Goal: Task Accomplishment & Management: Manage account settings

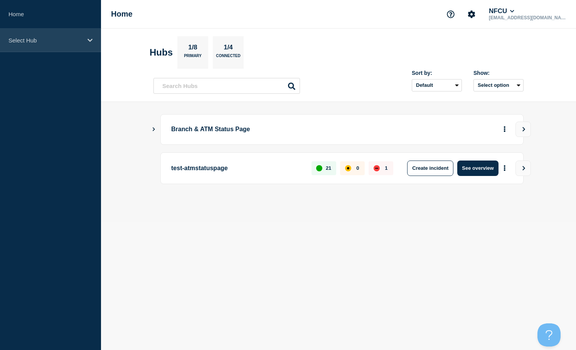
click at [89, 42] on icon at bounding box center [90, 40] width 5 height 6
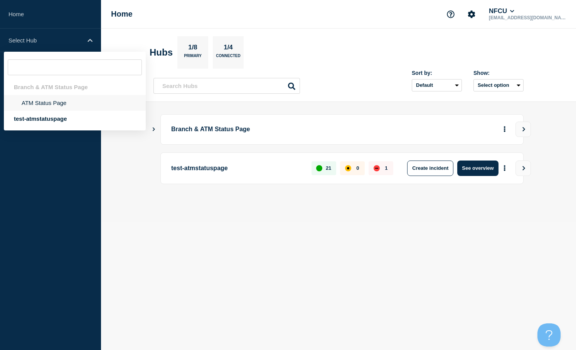
click at [43, 102] on li "ATM Status Page" at bounding box center [75, 103] width 142 height 16
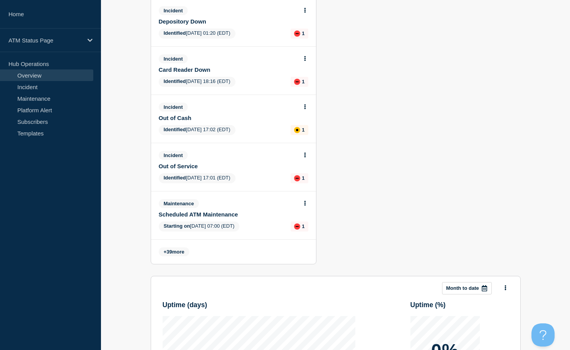
scroll to position [386, 0]
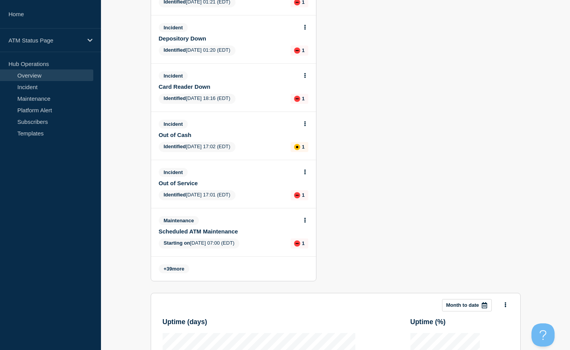
click at [242, 138] on div "Incident Out of Cash Identified [DATE] 17:02 (EDT) 1" at bounding box center [233, 136] width 165 height 48
click at [303, 123] on button at bounding box center [305, 124] width 7 height 7
click at [295, 144] on link "View incident" at bounding box center [302, 142] width 32 height 6
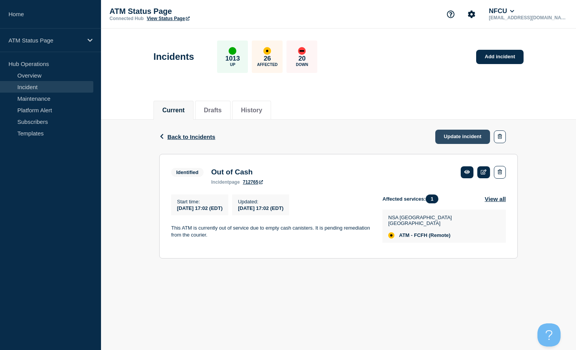
click at [456, 136] on link "Update incident" at bounding box center [462, 137] width 55 height 14
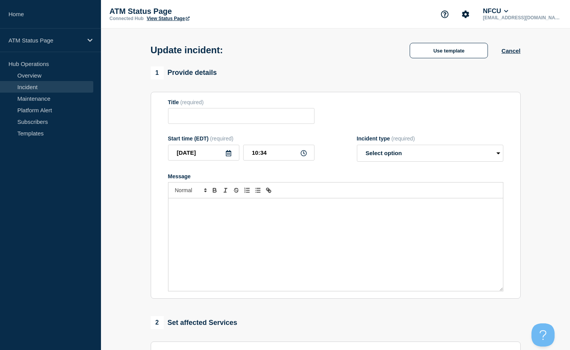
type input "Out of Cash"
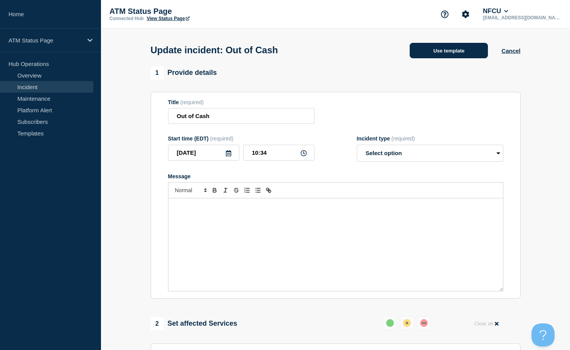
click at [442, 51] on button "Use template" at bounding box center [449, 50] width 78 height 15
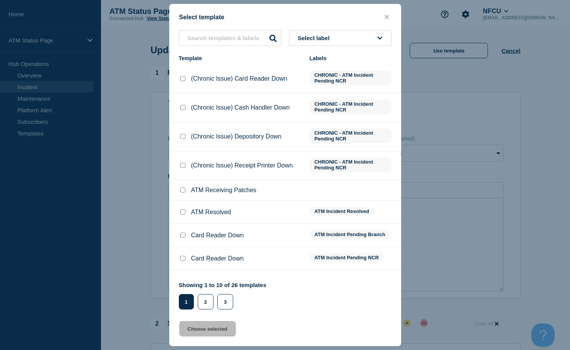
click at [185, 213] on input "ATM Resolved checkbox" at bounding box center [183, 211] width 5 height 5
checkbox input "true"
click at [205, 334] on button "Choose selected" at bounding box center [207, 328] width 57 height 15
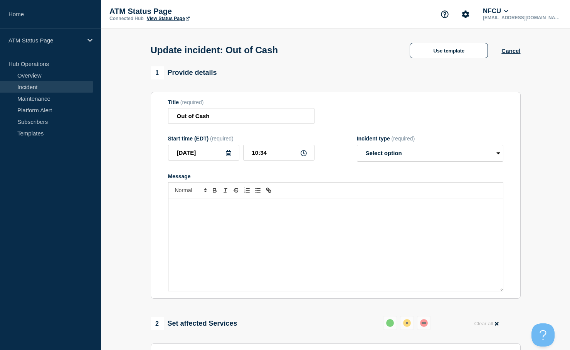
select select "resolved"
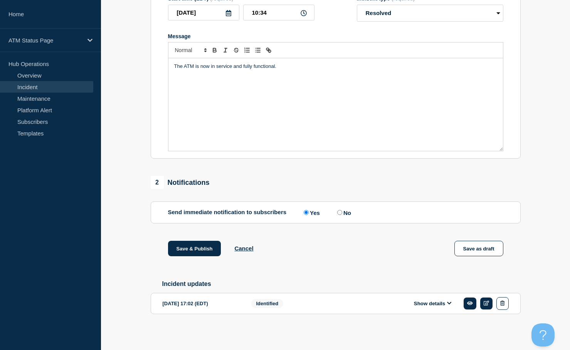
scroll to position [144, 0]
click at [183, 246] on button "Save & Publish" at bounding box center [194, 248] width 53 height 15
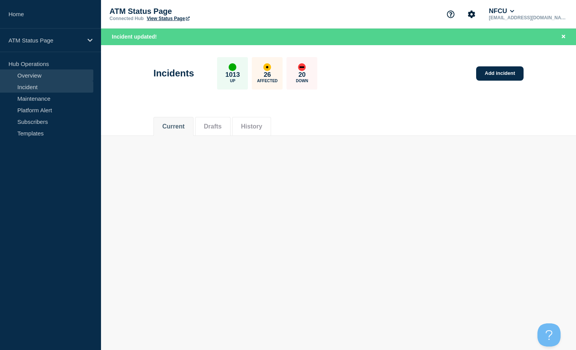
click at [32, 75] on link "Overview" at bounding box center [46, 75] width 93 height 12
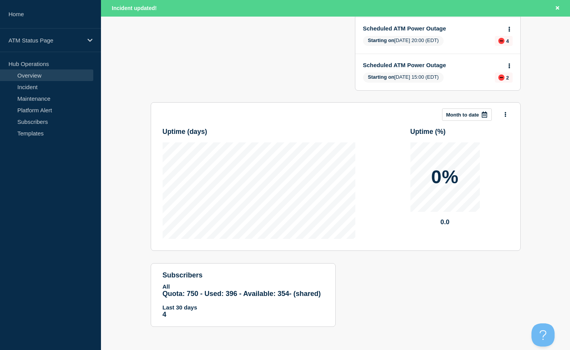
scroll to position [184, 0]
click at [29, 87] on link "Incident" at bounding box center [46, 87] width 93 height 12
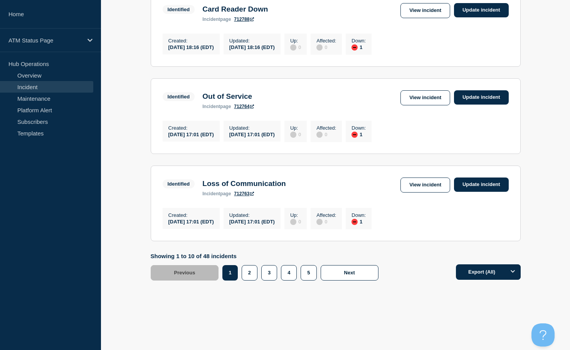
scroll to position [806, 0]
click at [307, 273] on button "5" at bounding box center [309, 272] width 16 height 15
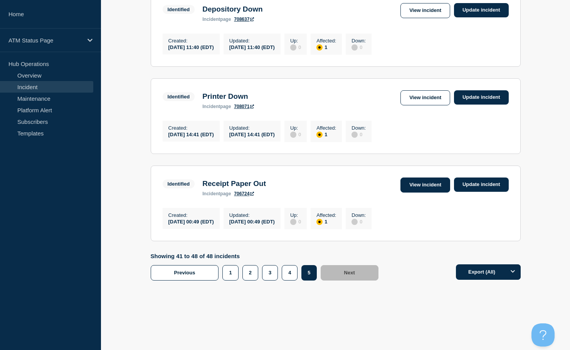
click at [416, 184] on link "View incident" at bounding box center [426, 184] width 50 height 15
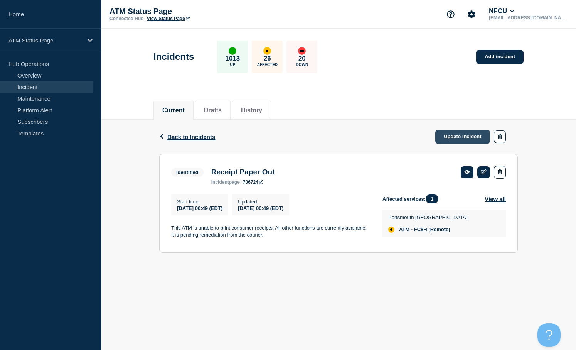
click at [452, 137] on link "Update incident" at bounding box center [462, 137] width 55 height 14
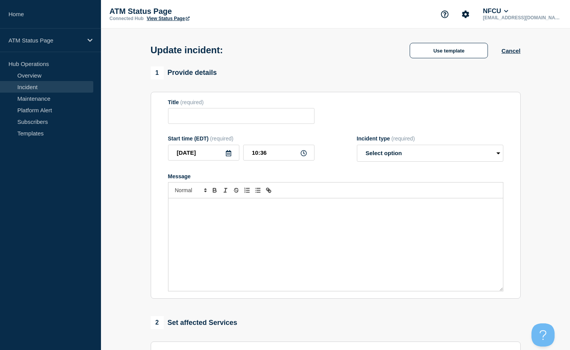
type input "Receipt Paper Out"
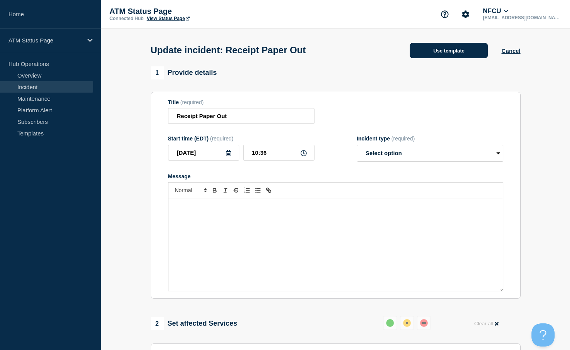
click at [438, 51] on button "Use template" at bounding box center [449, 50] width 78 height 15
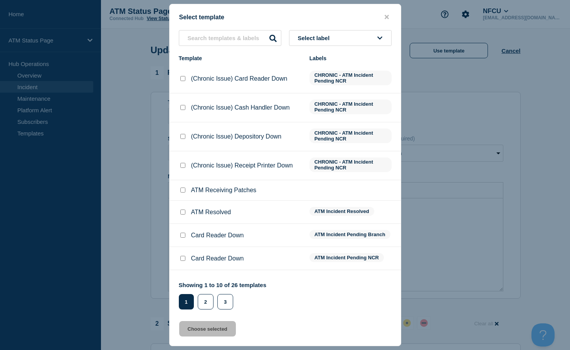
click at [182, 213] on input "ATM Resolved checkbox" at bounding box center [183, 211] width 5 height 5
checkbox input "true"
click at [209, 329] on button "Choose selected" at bounding box center [207, 328] width 57 height 15
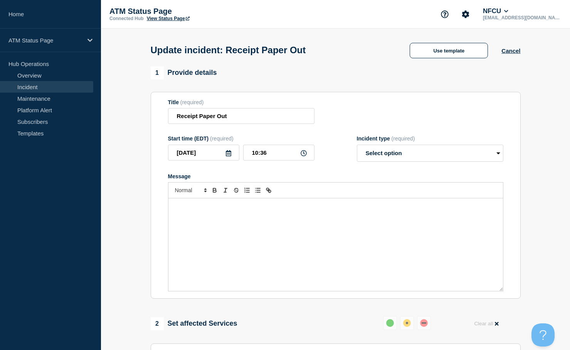
select select "resolved"
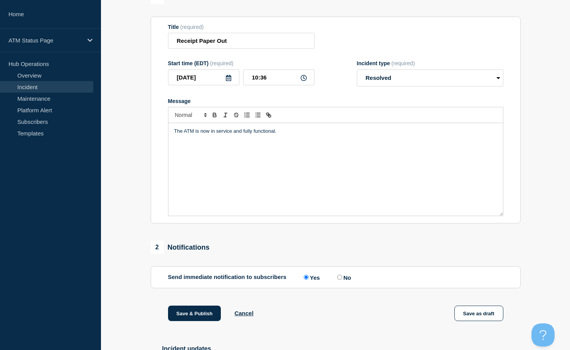
scroll to position [144, 0]
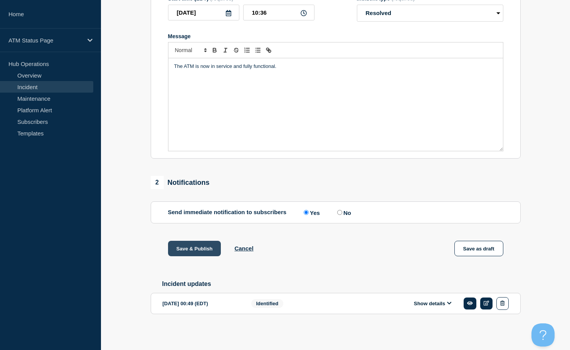
click at [189, 243] on button "Save & Publish" at bounding box center [194, 248] width 53 height 15
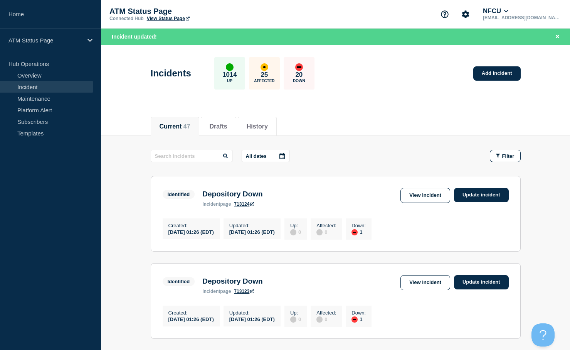
click at [283, 155] on icon at bounding box center [282, 156] width 5 height 6
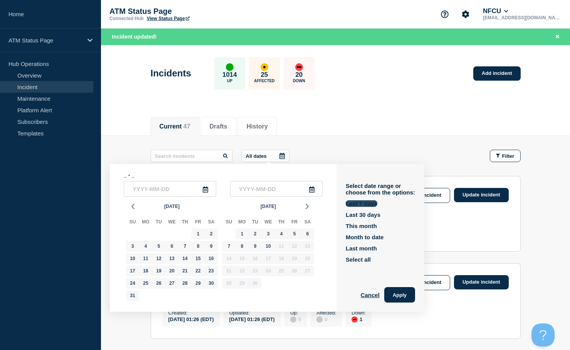
click at [364, 206] on button "Last 7 days" at bounding box center [362, 203] width 32 height 7
type input "[DATE]"
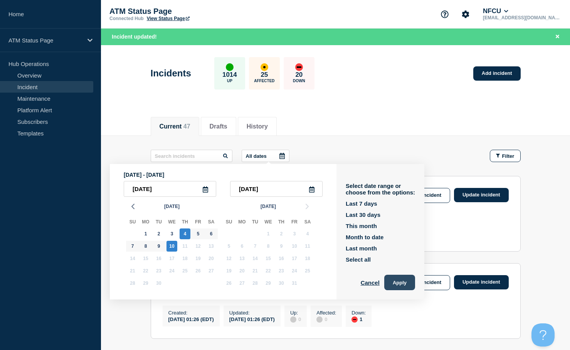
click at [397, 280] on button "Apply" at bounding box center [400, 282] width 31 height 15
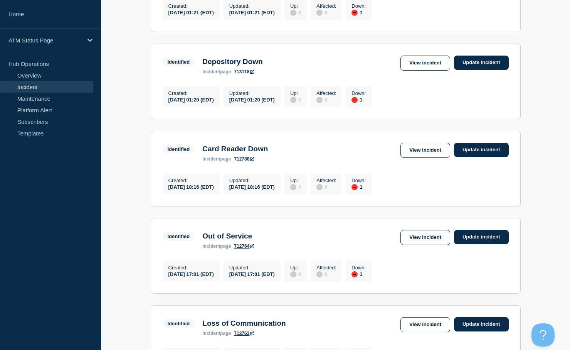
scroll to position [806, 0]
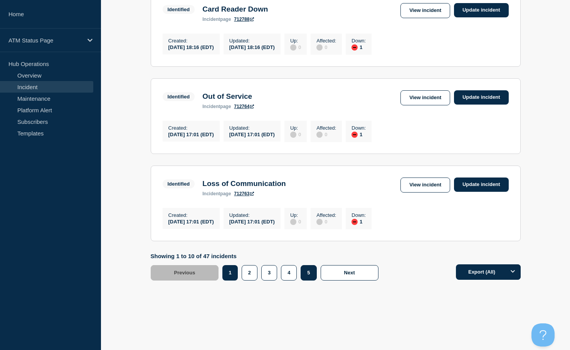
click at [306, 272] on button "5" at bounding box center [309, 272] width 16 height 15
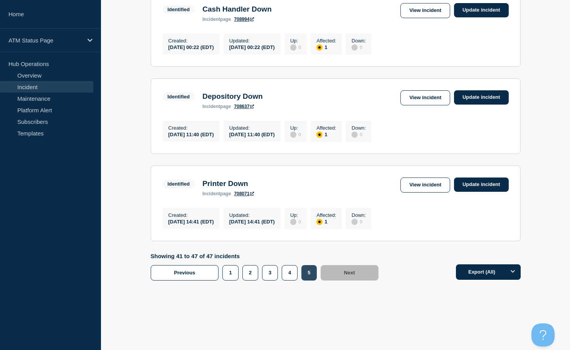
scroll to position [536, 0]
click at [429, 181] on link "View incident" at bounding box center [426, 184] width 50 height 15
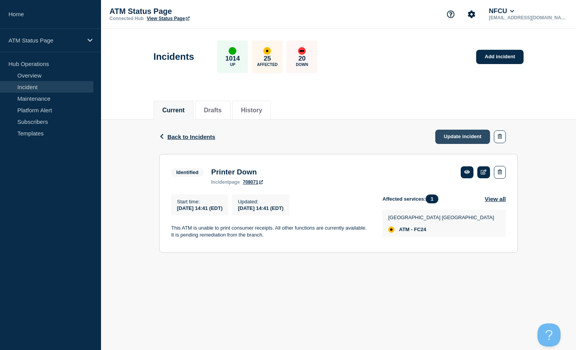
click at [453, 134] on link "Update incident" at bounding box center [462, 137] width 55 height 14
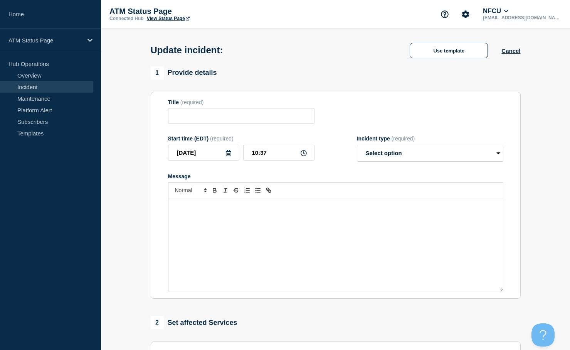
type input "Printer Down"
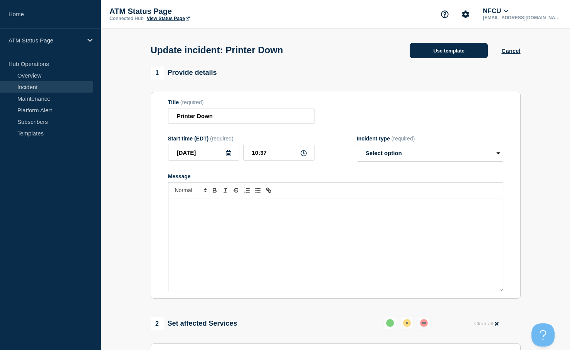
click at [437, 51] on button "Use template" at bounding box center [449, 50] width 78 height 15
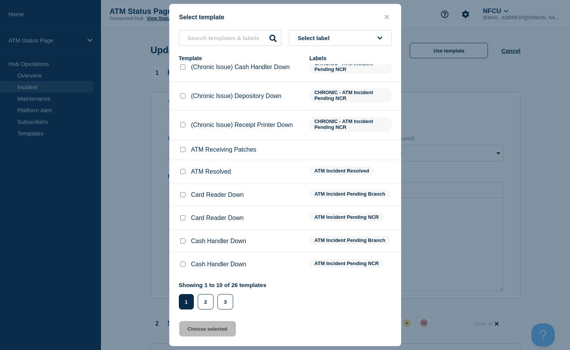
scroll to position [2, 0]
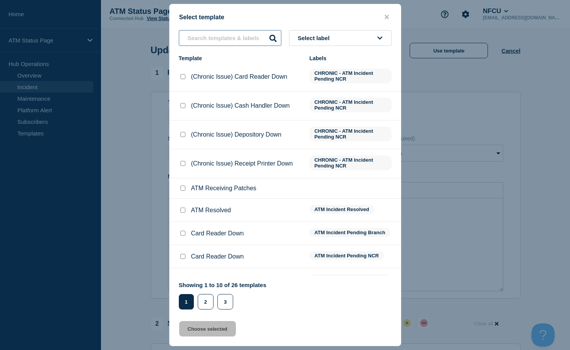
click at [204, 39] on input "text" at bounding box center [230, 38] width 103 height 16
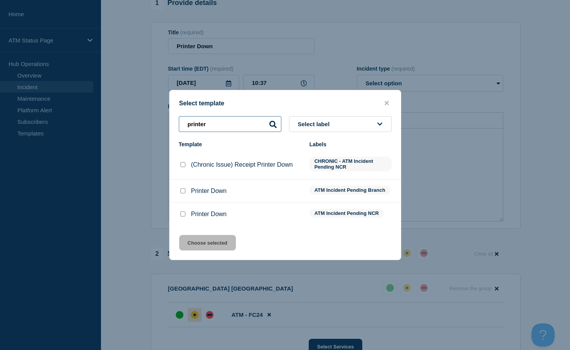
scroll to position [0, 0]
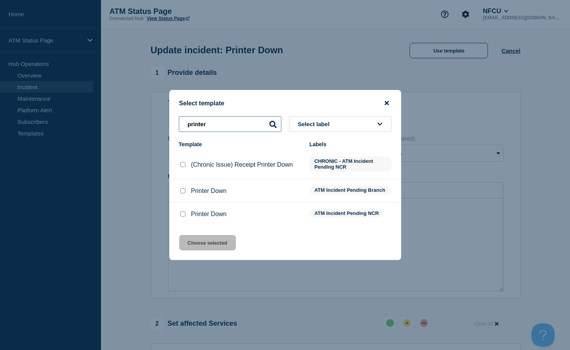
type input "printer"
click at [388, 100] on icon "close button" at bounding box center [387, 103] width 4 height 6
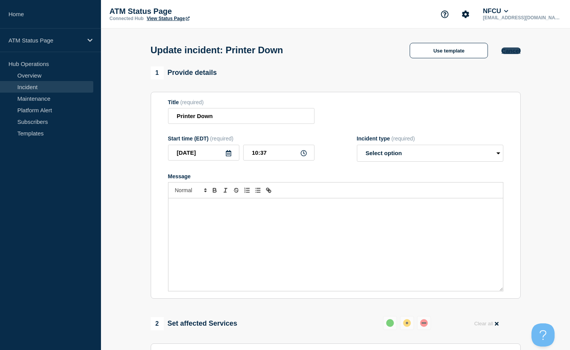
click at [516, 51] on button "Cancel" at bounding box center [511, 50] width 19 height 7
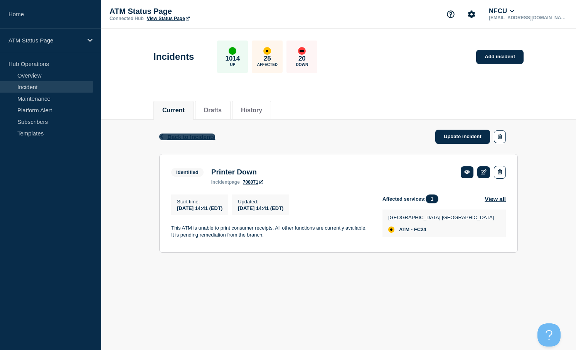
click at [191, 134] on span "Back to Incidents" at bounding box center [191, 136] width 48 height 7
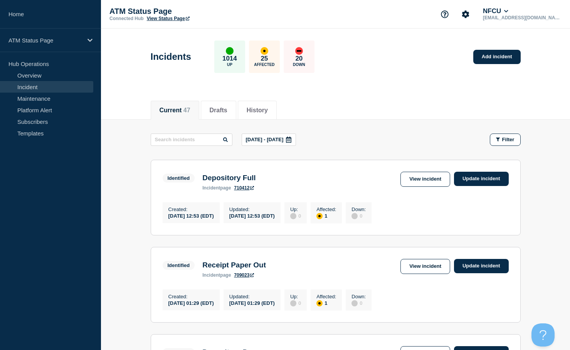
click at [292, 141] on icon at bounding box center [288, 140] width 5 height 6
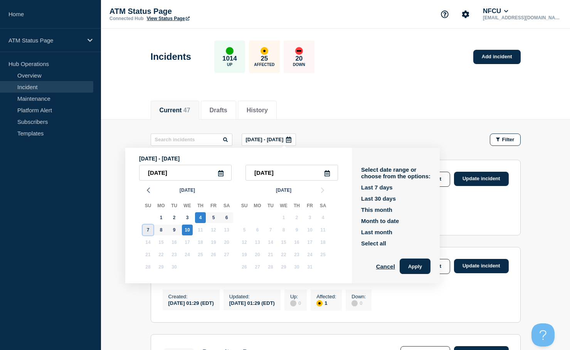
click at [146, 229] on div "7" at bounding box center [148, 229] width 11 height 11
type input "[DATE]"
click at [146, 228] on div "7" at bounding box center [148, 229] width 11 height 11
type input "[DATE]"
click at [420, 266] on button "Apply" at bounding box center [415, 265] width 31 height 15
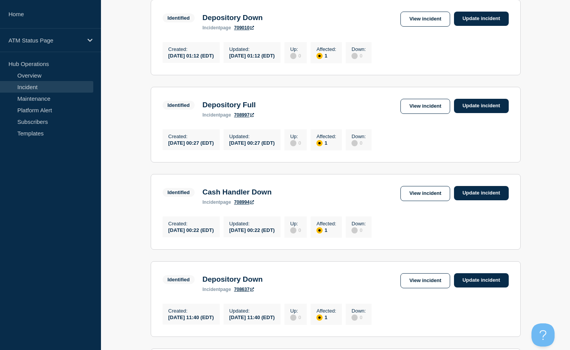
scroll to position [710, 0]
